Goal: Communication & Community: Answer question/provide support

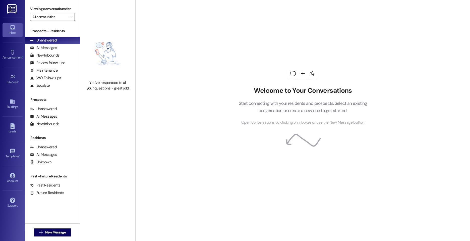
click at [63, 18] on input "All communities" at bounding box center [49, 17] width 34 height 8
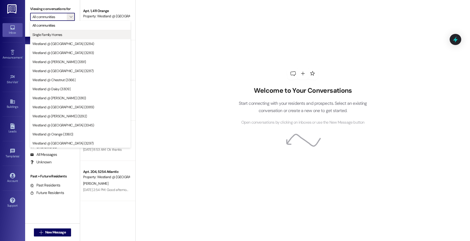
click at [65, 35] on span "Single Family Homes" at bounding box center [80, 34] width 96 height 5
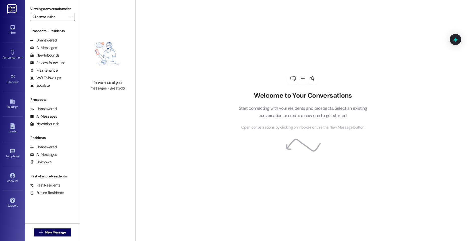
type input "Single Family Homes"
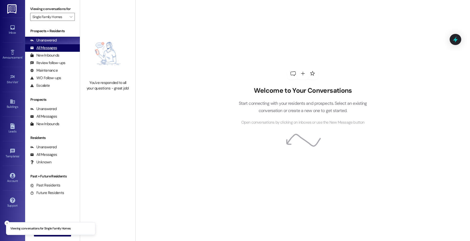
click at [70, 48] on div "All Messages (undefined)" at bounding box center [52, 48] width 55 height 8
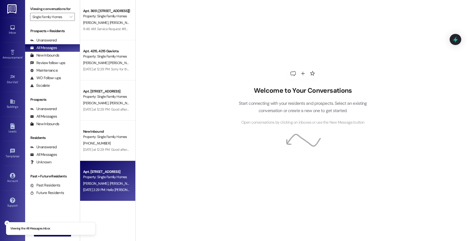
click at [110, 181] on span "[PERSON_NAME]" at bounding box center [122, 183] width 25 height 5
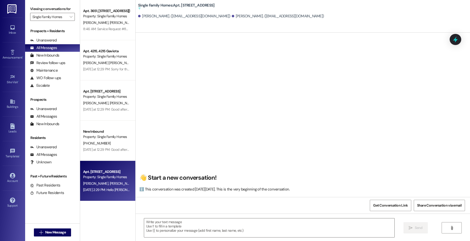
click at [110, 185] on span "[PERSON_NAME]" at bounding box center [122, 183] width 25 height 5
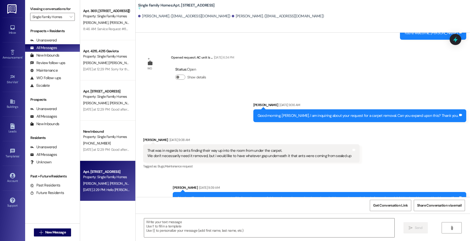
scroll to position [9800, 0]
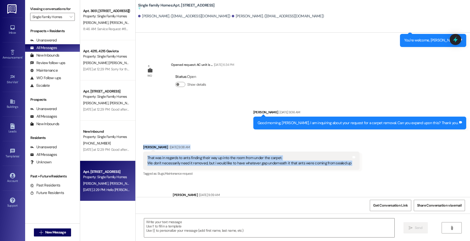
drag, startPoint x: 349, startPoint y: 127, endPoint x: 141, endPoint y: 110, distance: 208.7
click at [141, 141] on div "Received via SMS [PERSON_NAME] [DATE] 9:38 AM That was in regards to ants findi…" at bounding box center [251, 161] width 224 height 40
copy div "[PERSON_NAME] [DATE] 9:38 AM That was in regards to ants finding their way up i…"
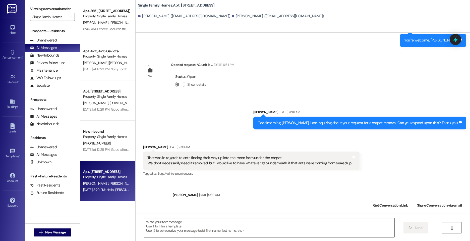
click at [269, 181] on div "Sent via SMS [PERSON_NAME] [DATE] 9:39 AM Oh okay. That makes more sense. I wil…" at bounding box center [303, 201] width 334 height 40
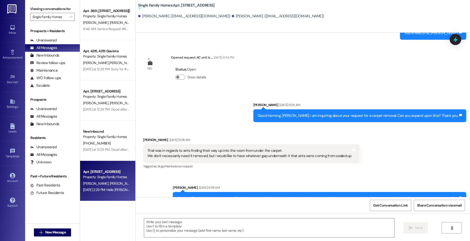
scroll to position [9807, 0]
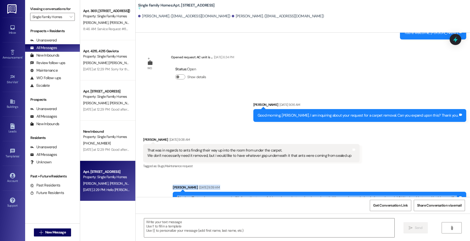
drag, startPoint x: 195, startPoint y: 167, endPoint x: 168, endPoint y: 149, distance: 32.2
click at [168, 173] on div "Sent via SMS [PERSON_NAME] [DATE] 9:39 AM Oh okay. That makes more sense. I wil…" at bounding box center [303, 193] width 334 height 40
copy div "[PERSON_NAME] [DATE] 9:39 AM Oh okay. That makes more sense. I will inform the …"
